Goal: Task Accomplishment & Management: Use online tool/utility

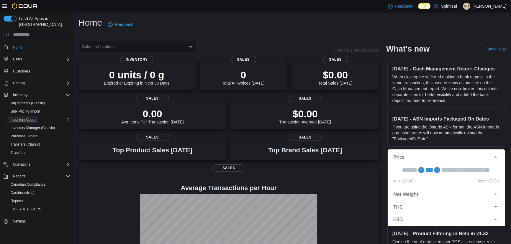
click at [22, 117] on span "Inventory Count" at bounding box center [23, 119] width 25 height 5
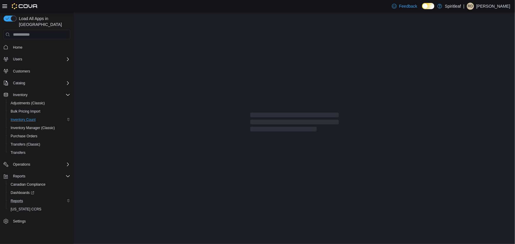
click at [31, 198] on div "Reports" at bounding box center [39, 201] width 62 height 7
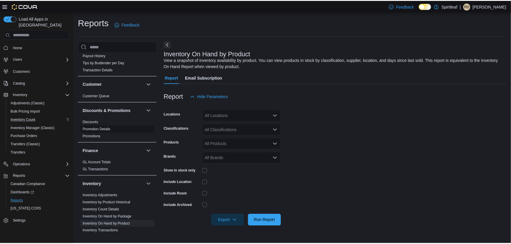
scroll to position [134, 0]
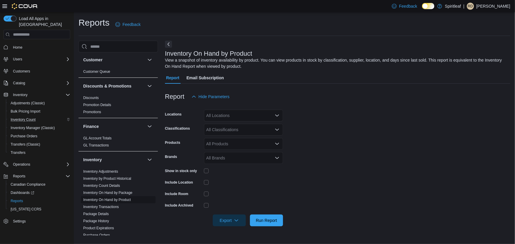
click at [111, 198] on link "Inventory On Hand by Product" at bounding box center [107, 200] width 48 height 4
click at [247, 116] on div "All Locations" at bounding box center [243, 116] width 79 height 12
type input "***"
click at [242, 126] on span "401 - St. Vital ([GEOGRAPHIC_DATA])" at bounding box center [261, 126] width 72 height 6
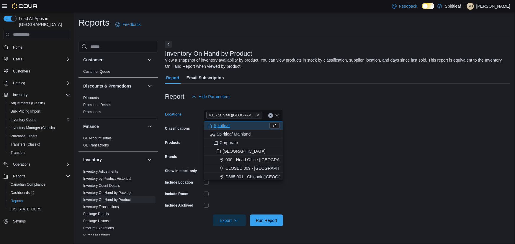
click at [311, 115] on form "Locations [STREET_ADDRESS] ([GEOGRAPHIC_DATA]) Combo box. Selected. 401 - St. V…" at bounding box center [337, 165] width 345 height 124
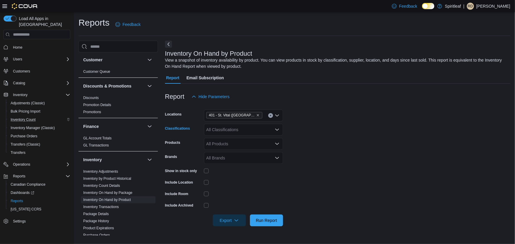
click at [274, 133] on div "All Classifications" at bounding box center [243, 130] width 79 height 12
type input "***"
click at [245, 141] on div "Accessory" at bounding box center [243, 140] width 72 height 6
type input "*"
type input "**"
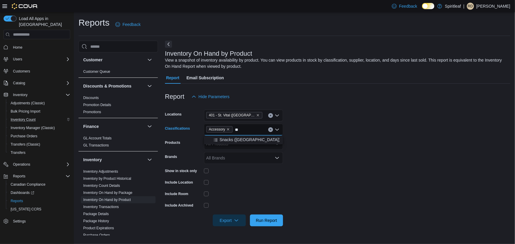
click at [245, 141] on span "Snacks ([GEOGRAPHIC_DATA])" at bounding box center [250, 140] width 60 height 6
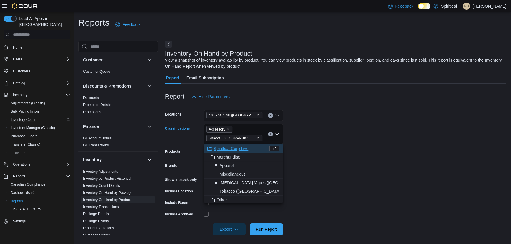
click at [290, 195] on form "Locations 401 - [GEOGRAPHIC_DATA] ([GEOGRAPHIC_DATA]) Classifications Accessory…" at bounding box center [335, 169] width 341 height 133
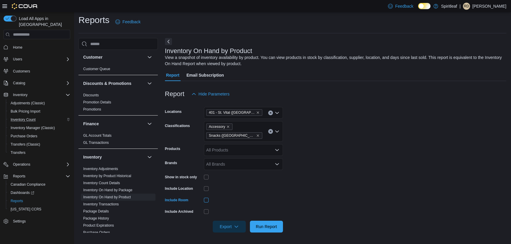
scroll to position [3, 0]
click at [257, 228] on span "Run Report" at bounding box center [266, 226] width 21 height 6
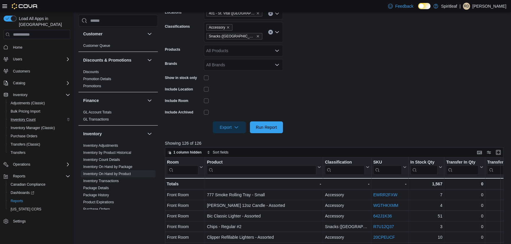
scroll to position [110, 0]
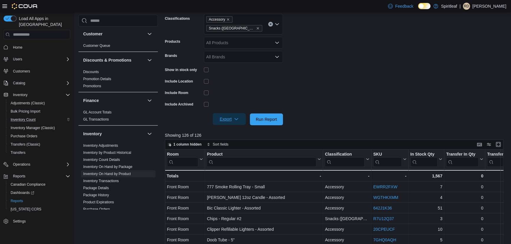
click at [232, 115] on span "Export" at bounding box center [229, 119] width 26 height 12
click at [231, 132] on span "Export to Excel" at bounding box center [230, 131] width 27 height 5
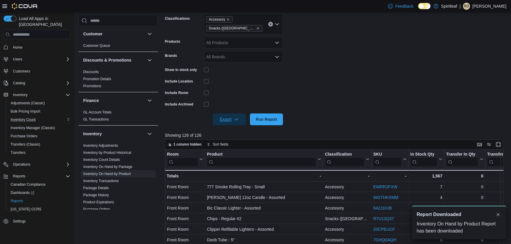
scroll to position [0, 0]
